Goal: Task Accomplishment & Management: Manage account settings

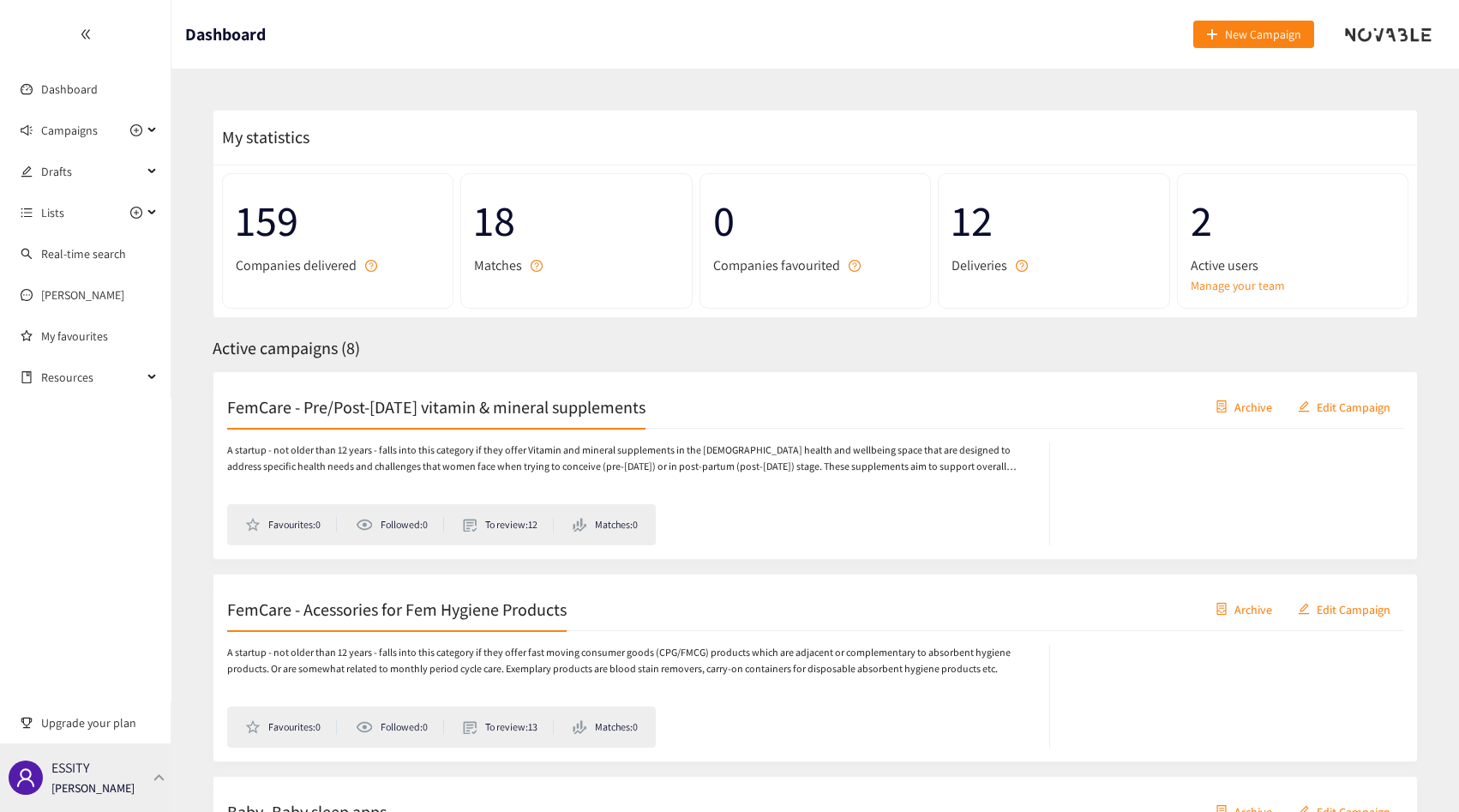
click at [116, 794] on p "[PERSON_NAME]" at bounding box center [93, 788] width 83 height 19
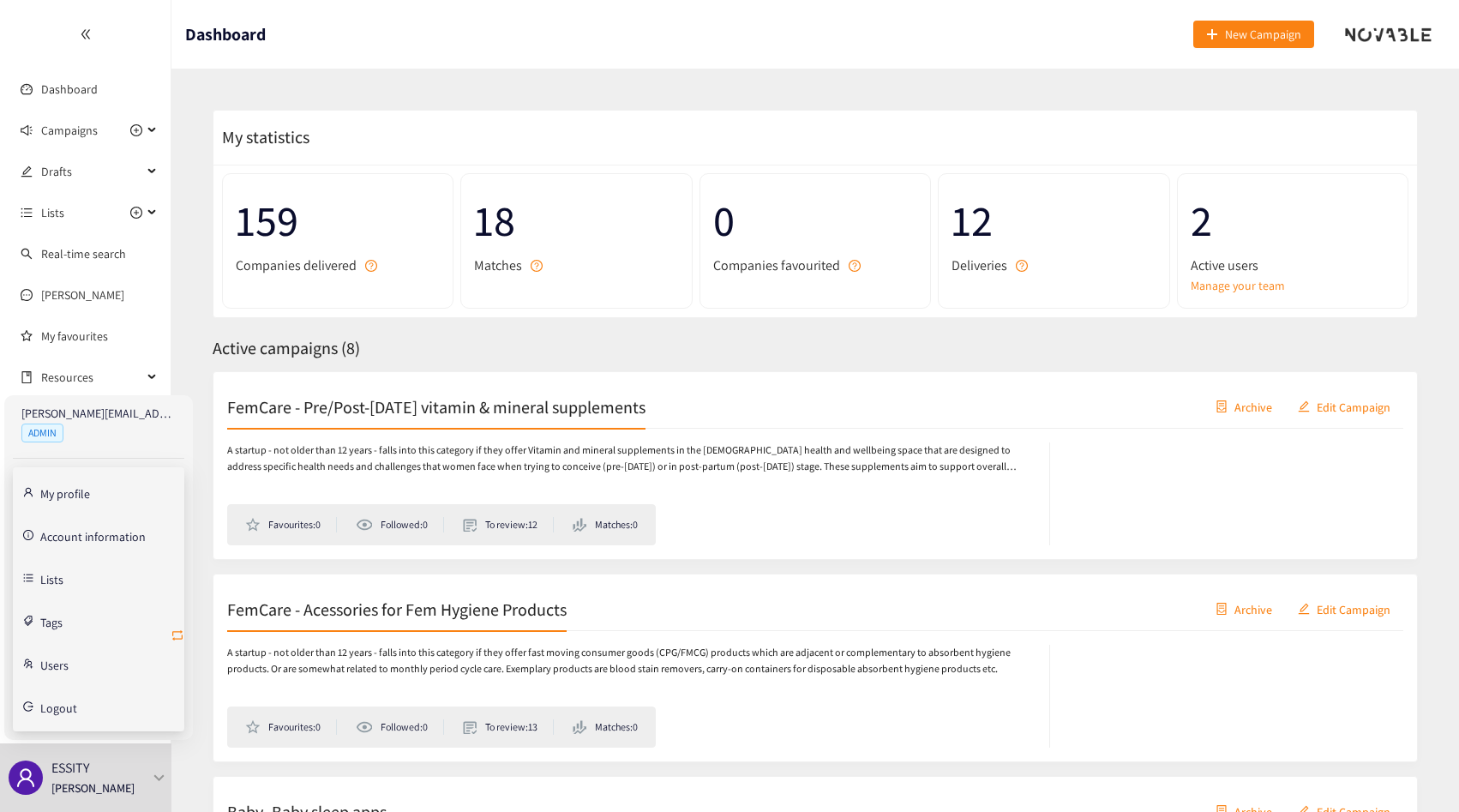
click at [178, 639] on icon "retweet" at bounding box center [178, 635] width 14 height 14
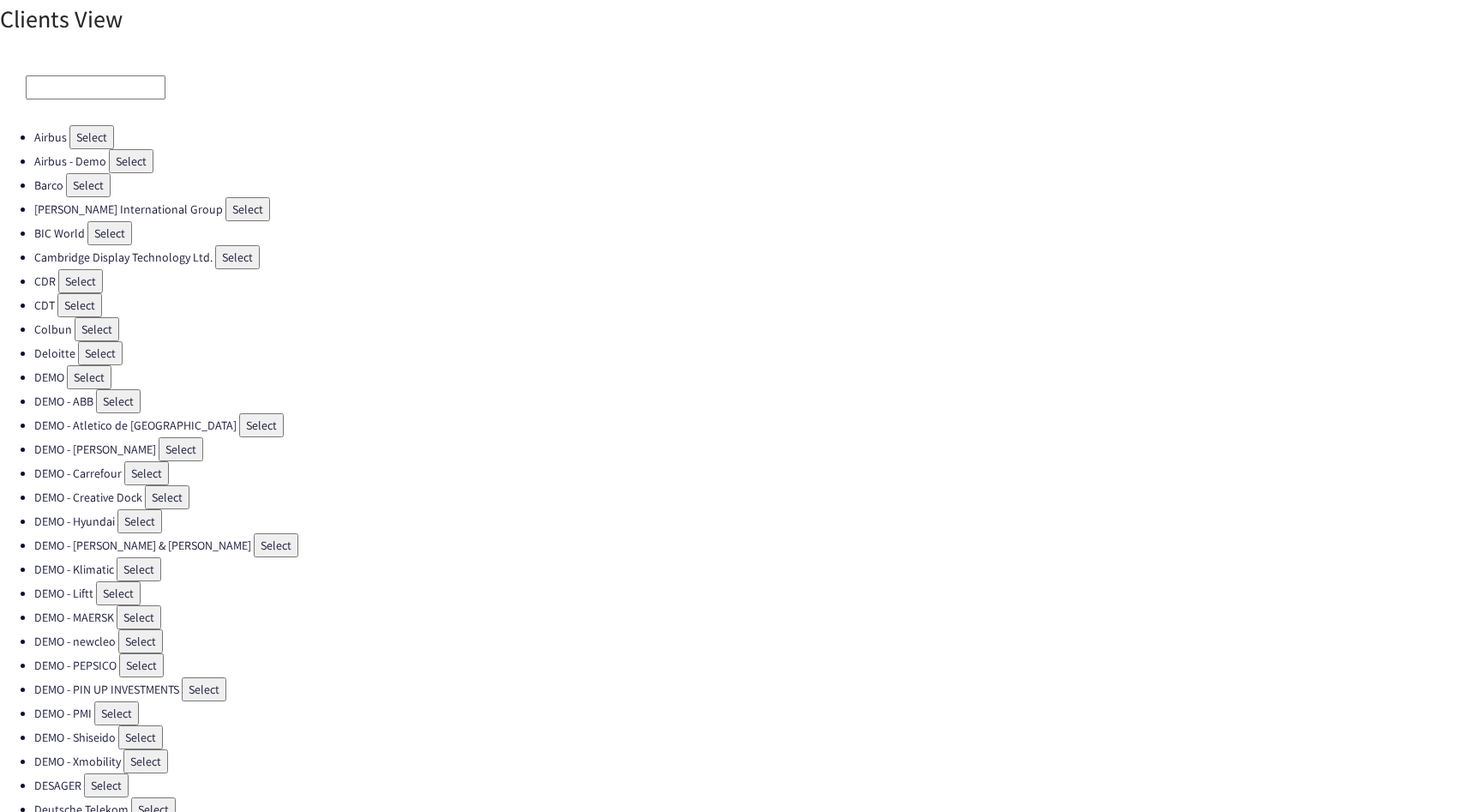
click at [71, 75] on input at bounding box center [95, 87] width 140 height 24
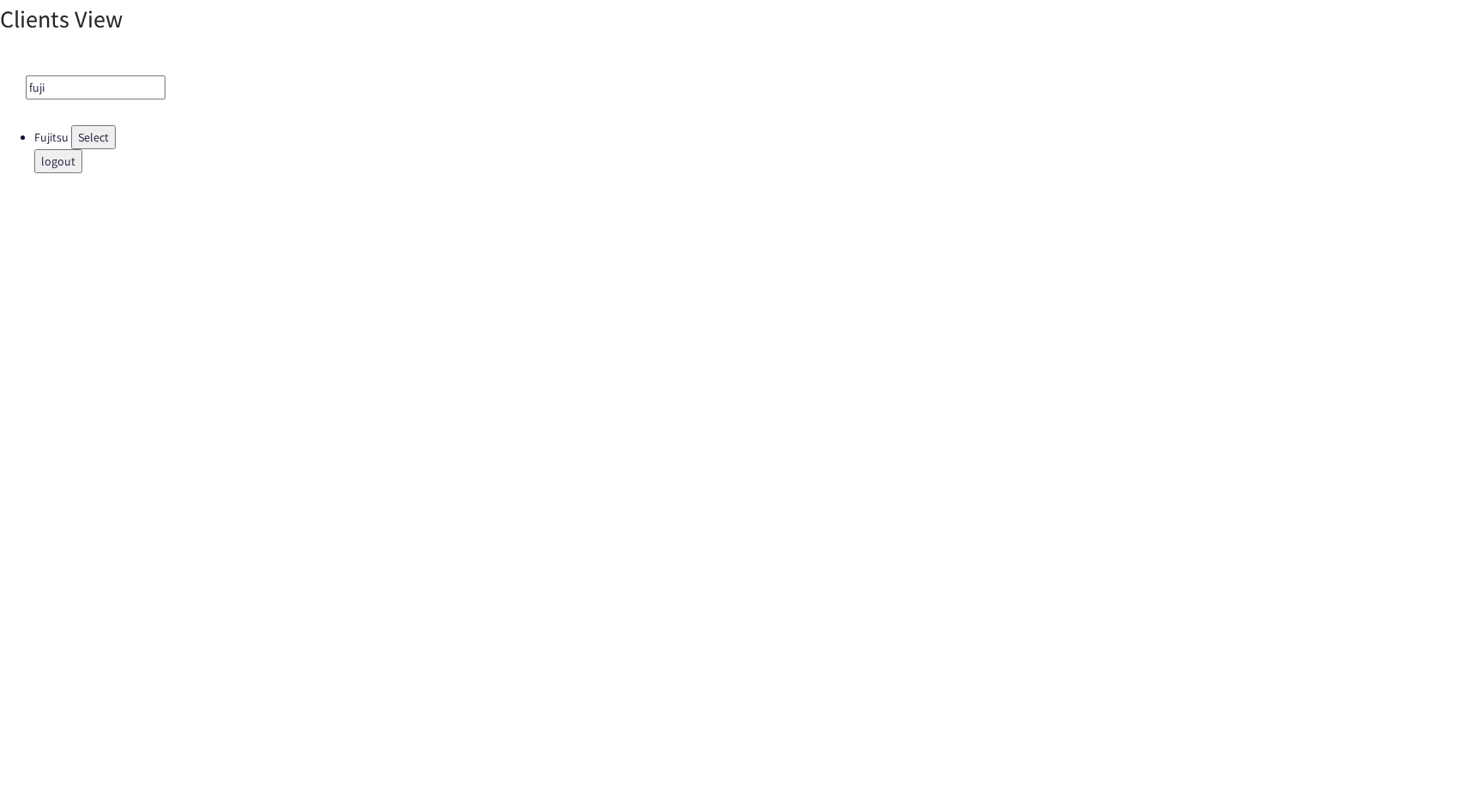
type input "fuji"
click at [74, 143] on button "Select" at bounding box center [94, 137] width 45 height 24
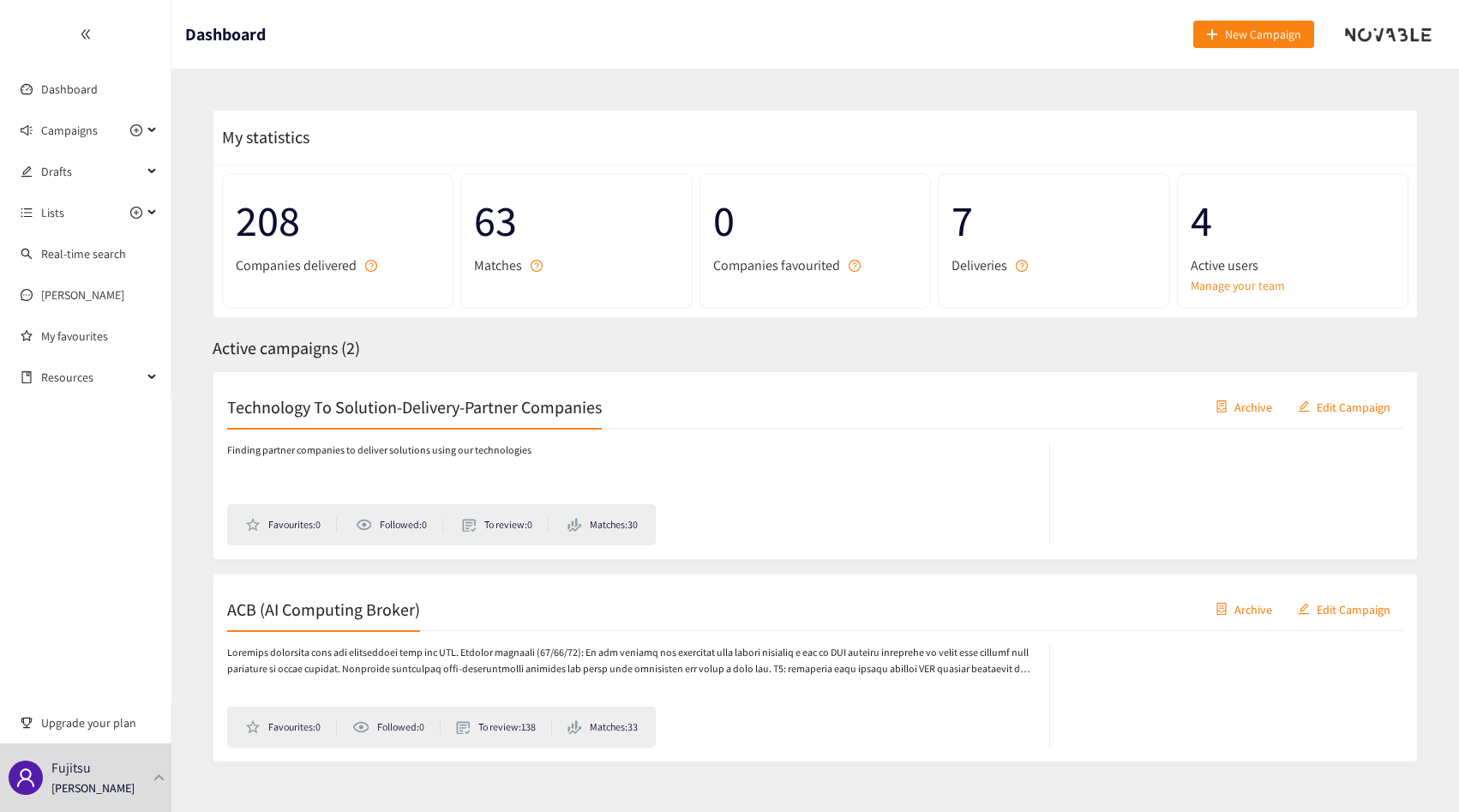
click at [336, 602] on h2 "ACB (AI Computing Broker)" at bounding box center [324, 608] width 193 height 24
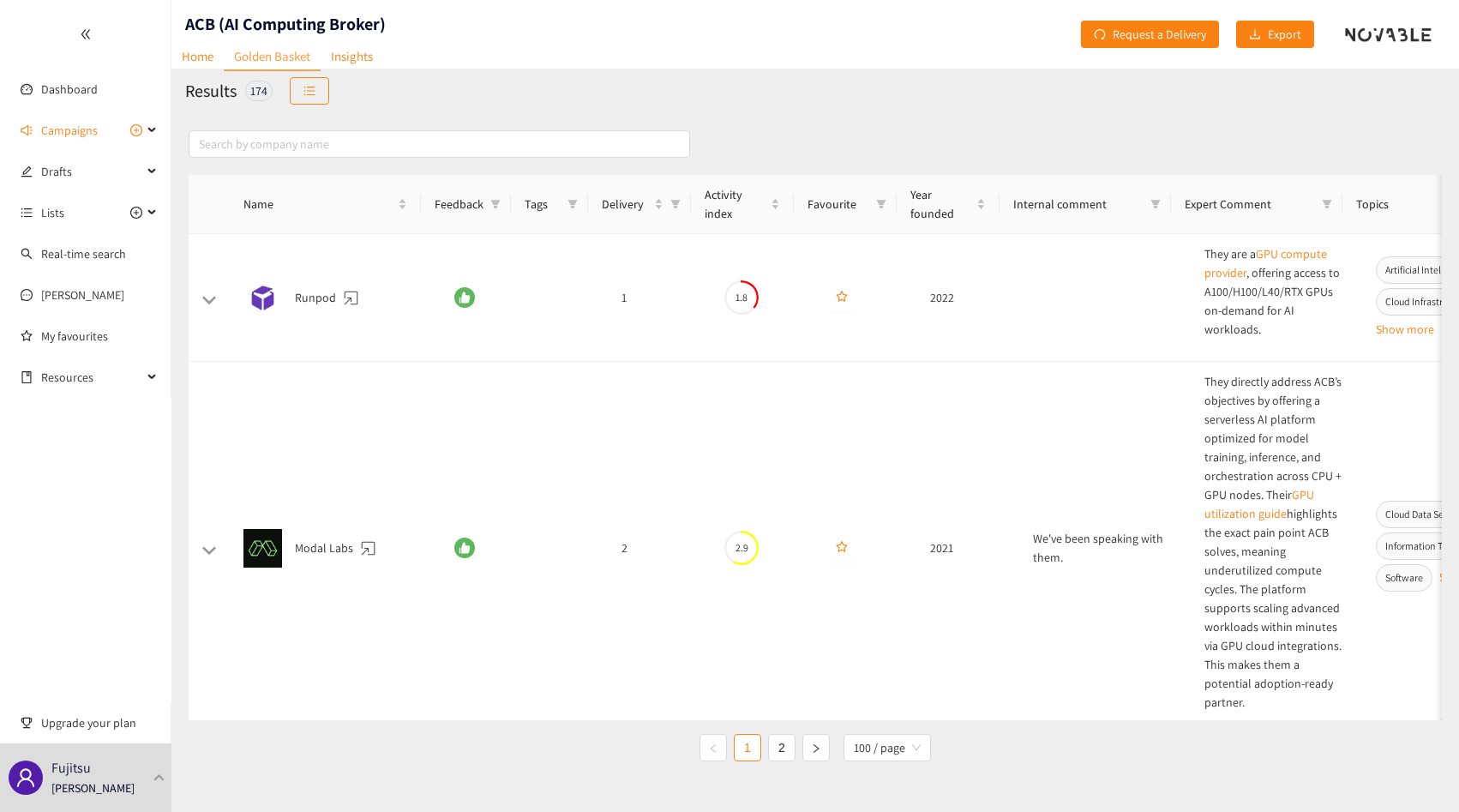
click at [316, 104] on div "Results 174" at bounding box center [816, 91] width 1288 height 45
click at [318, 90] on button "button" at bounding box center [309, 91] width 39 height 27
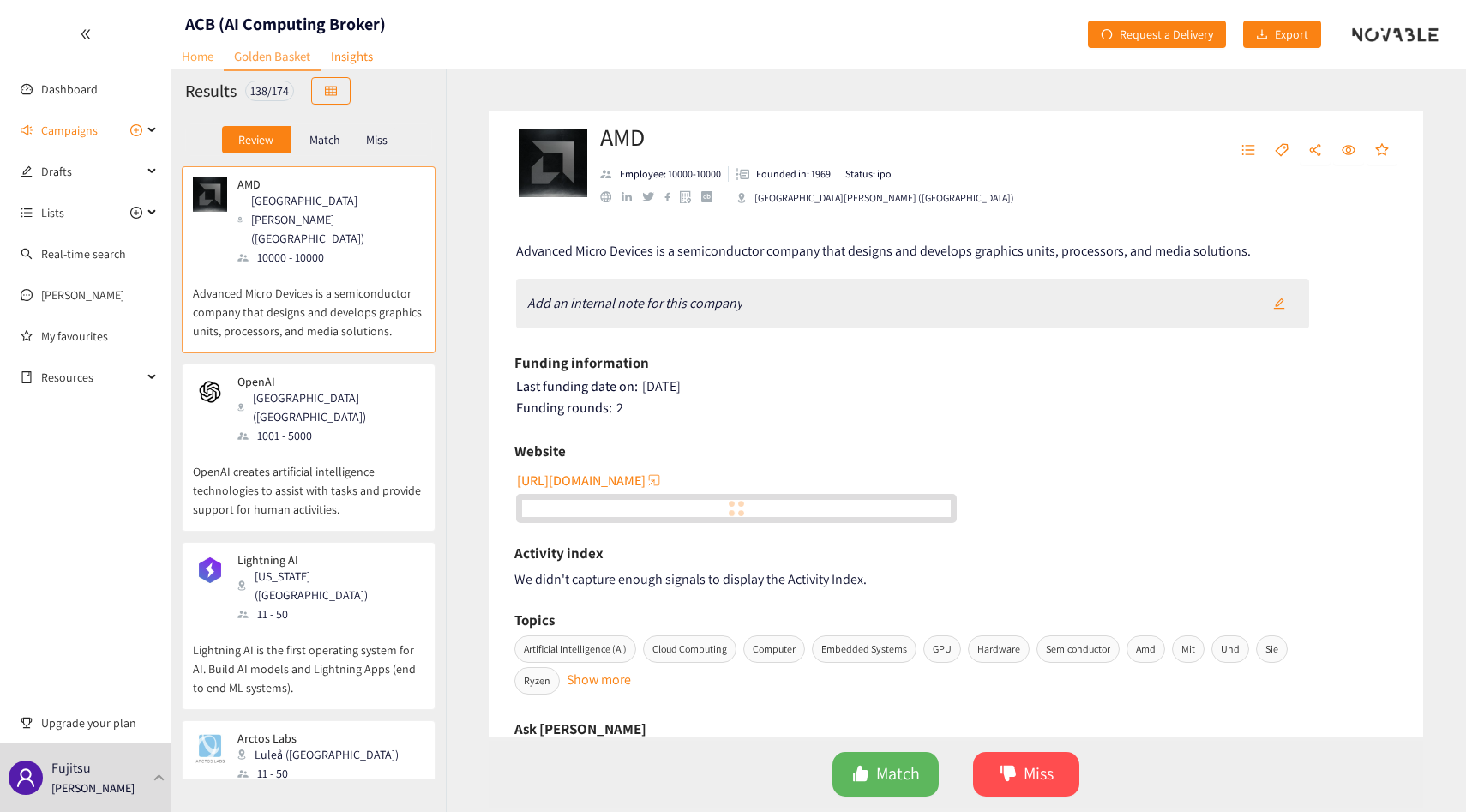
click at [220, 67] on link "Home" at bounding box center [198, 56] width 53 height 26
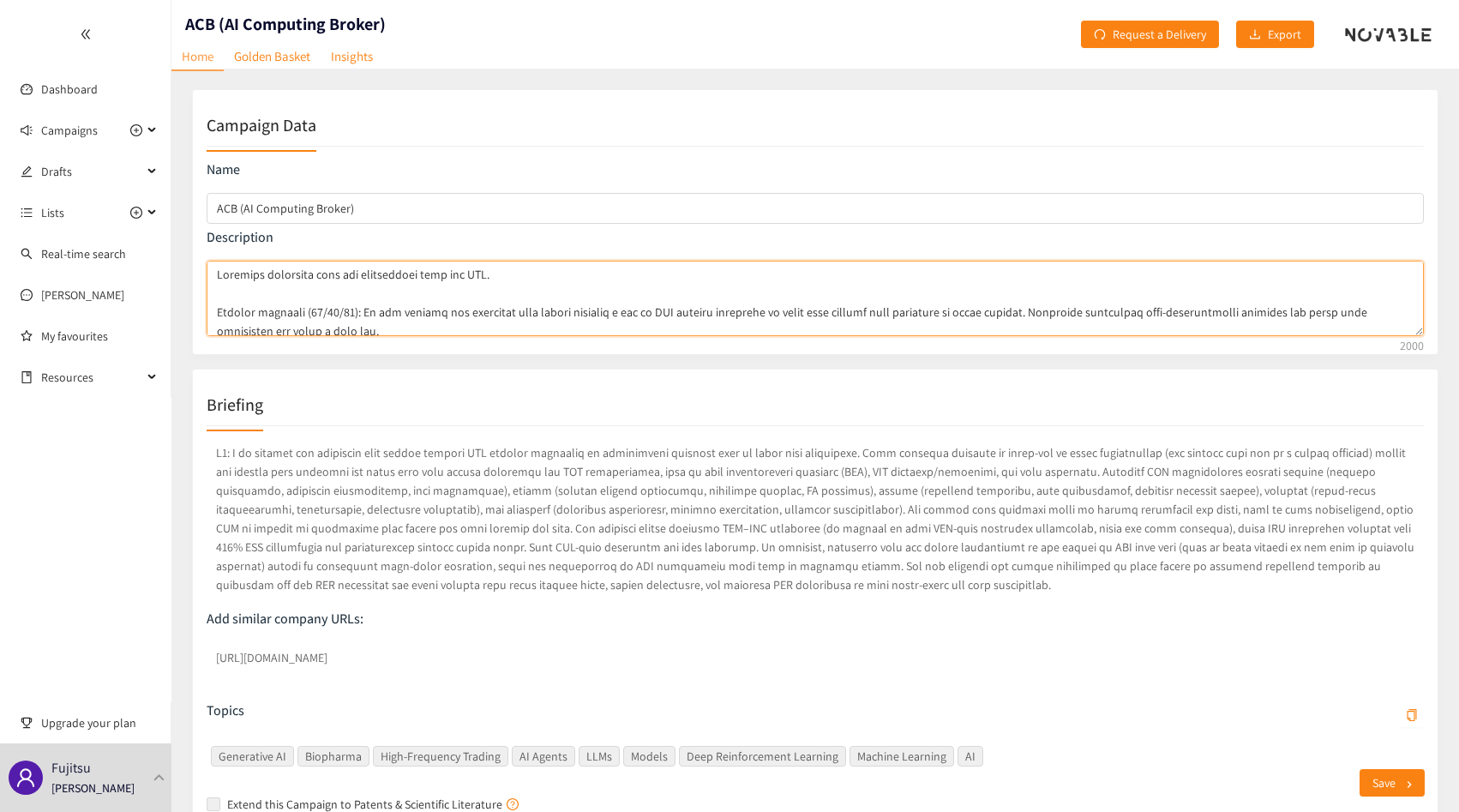
click at [337, 316] on textarea "Campaign description" at bounding box center [815, 298] width 1217 height 75
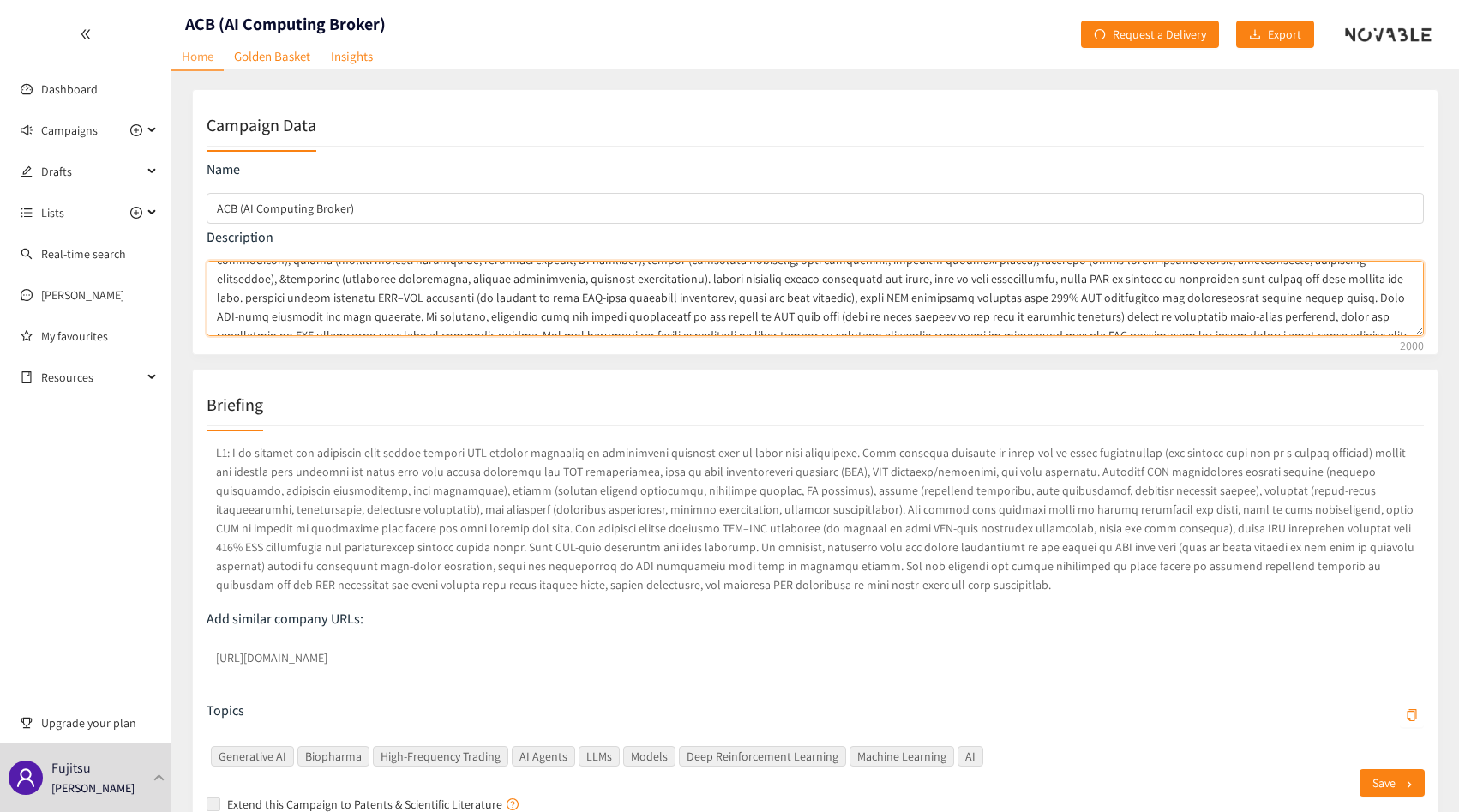
scroll to position [179, 0]
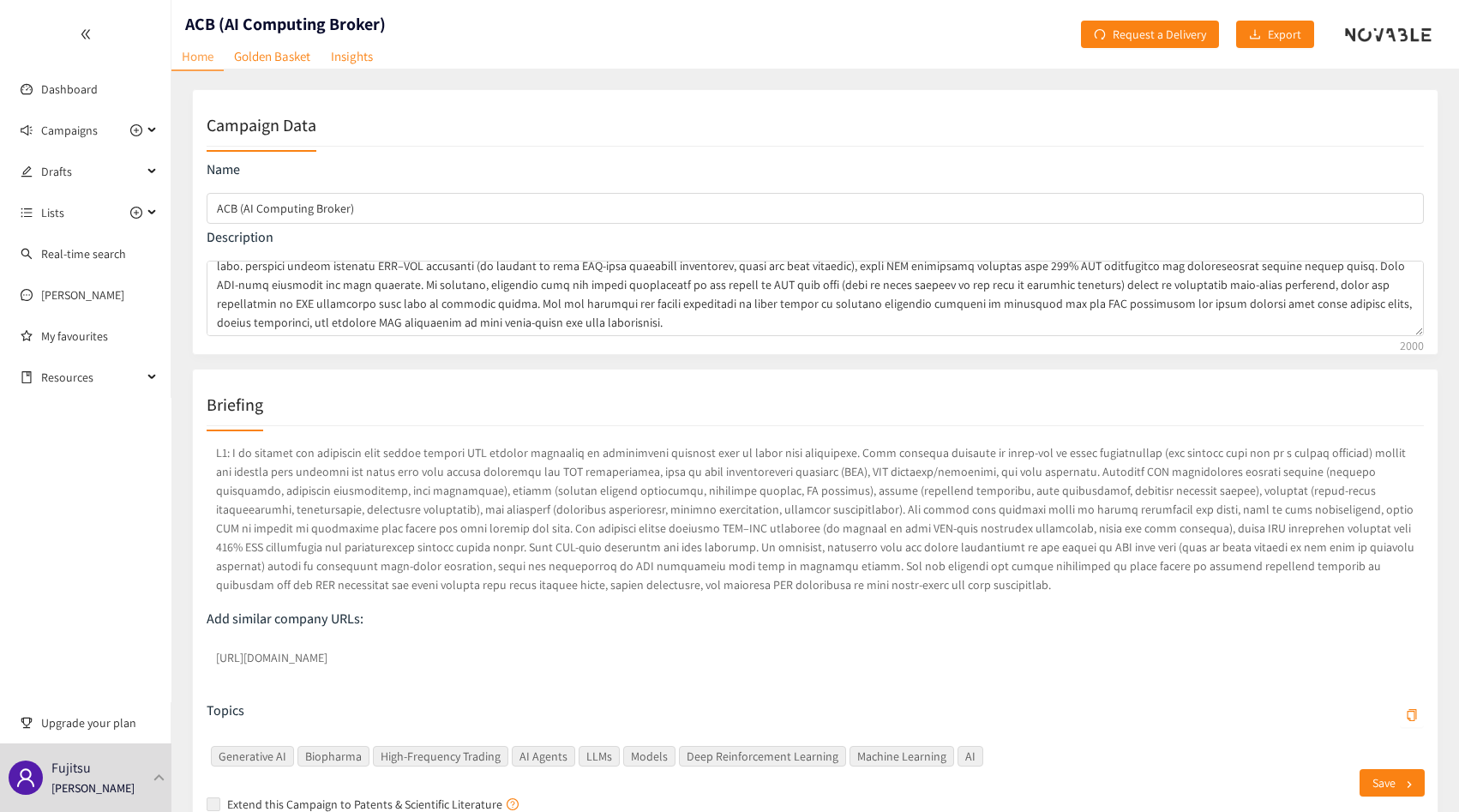
type textarea "Sourcing companies that can collaborate with our ACB. Initial briefing (18/07/2…"
